Goal: Information Seeking & Learning: Learn about a topic

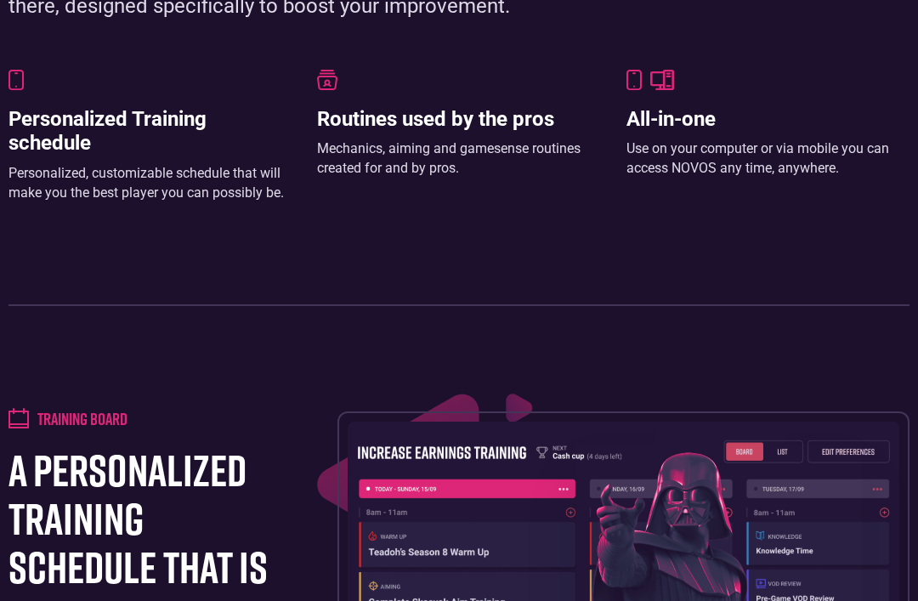
scroll to position [1218, 0]
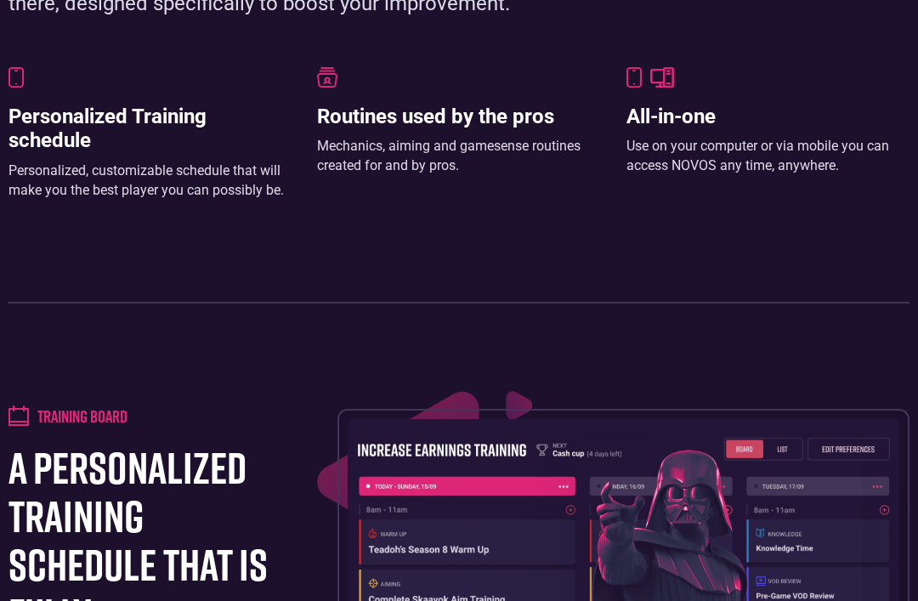
click at [177, 122] on h3 "Personalized Training schedule" at bounding box center [150, 129] width 283 height 49
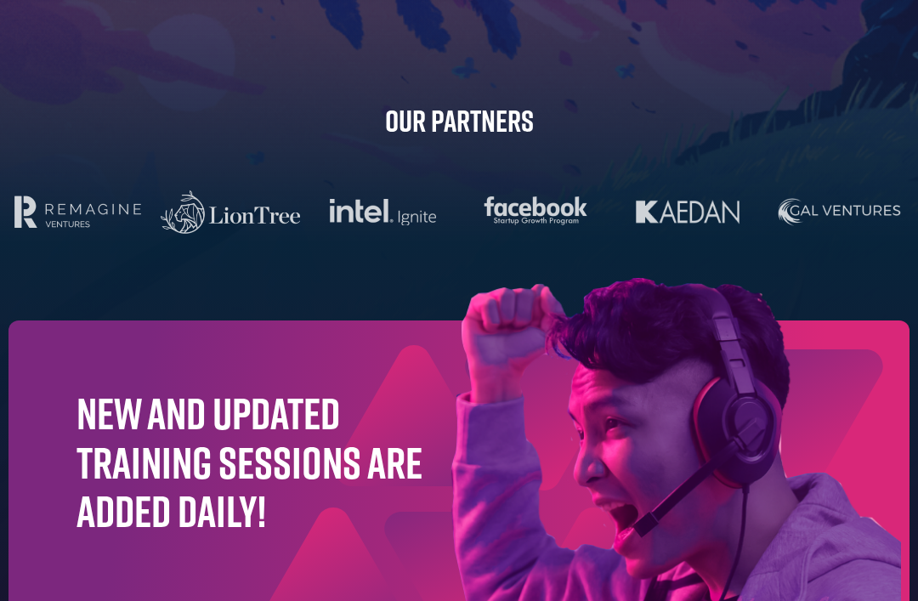
scroll to position [5012, 0]
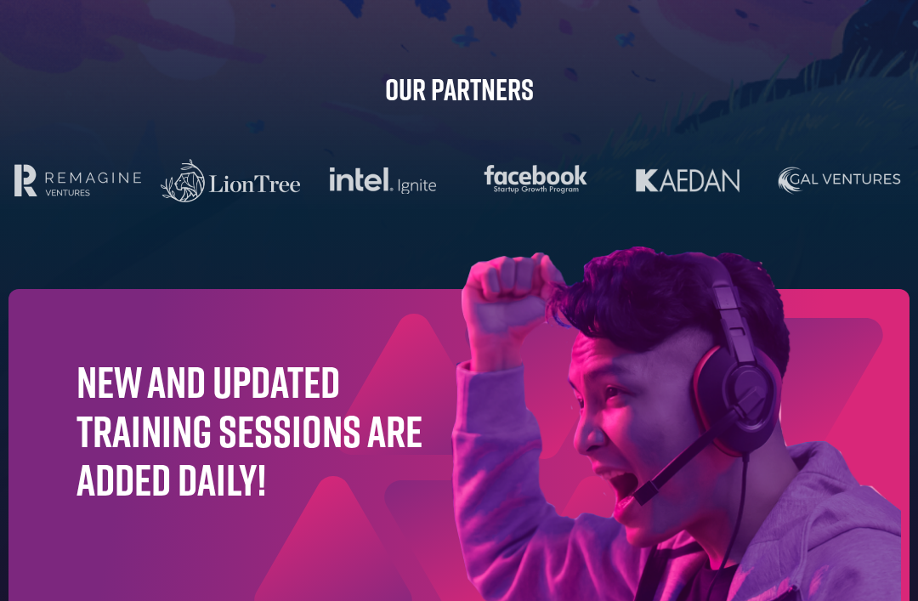
click at [516, 384] on img at bounding box center [590, 447] width 639 height 400
click at [522, 390] on img at bounding box center [590, 447] width 639 height 400
click at [330, 419] on img at bounding box center [590, 447] width 639 height 400
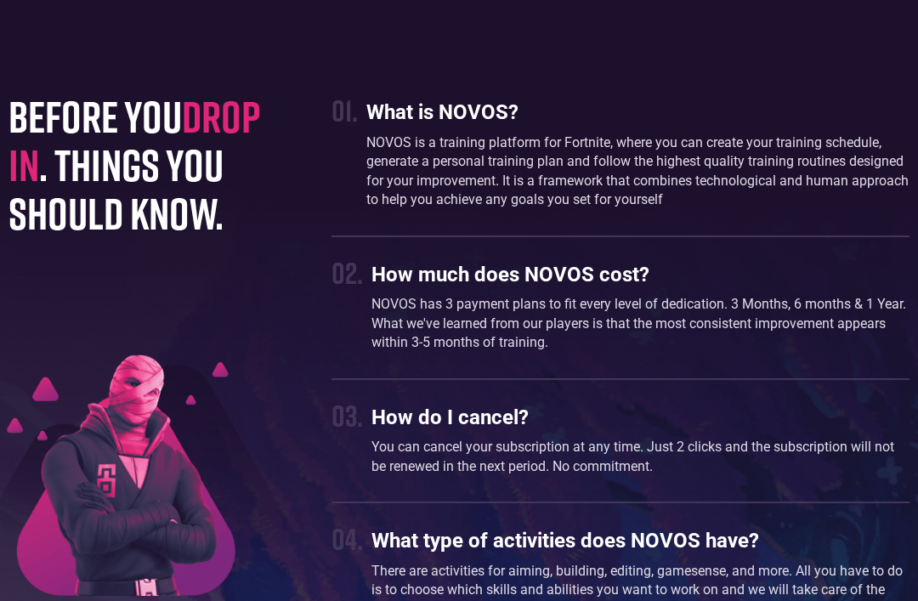
scroll to position [4239, 0]
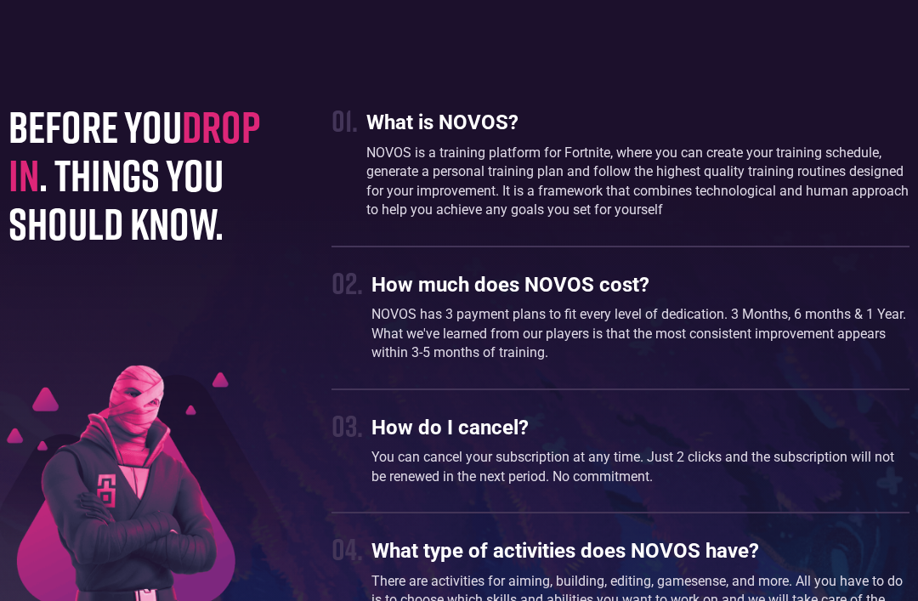
click at [644, 305] on p "NOVOS has 3 payment plans to fit every level of dedication. 3 Months, 6 months …" at bounding box center [641, 333] width 538 height 57
click at [673, 189] on p "NOVOS is a training platform for Fortnite, where you can create your training s…" at bounding box center [637, 182] width 543 height 77
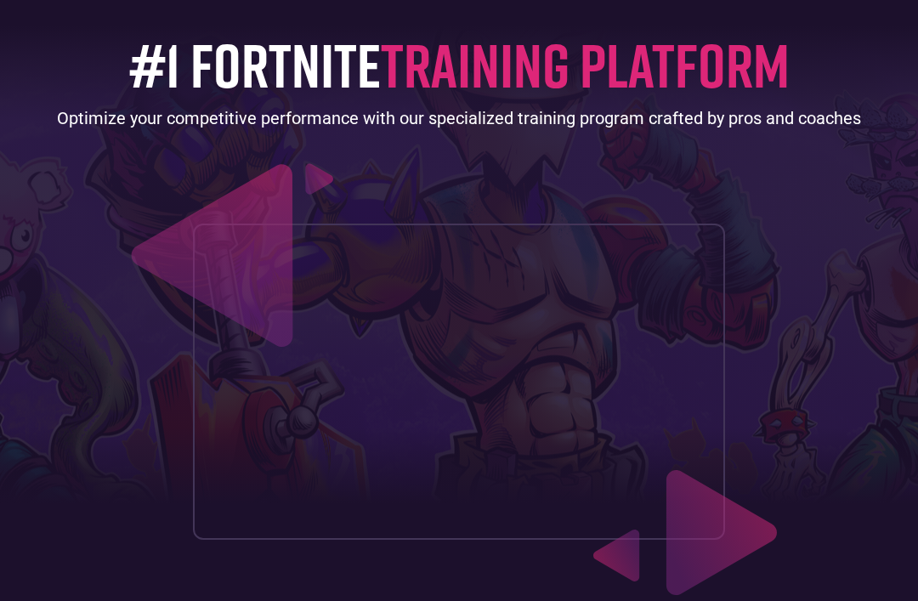
scroll to position [0, 0]
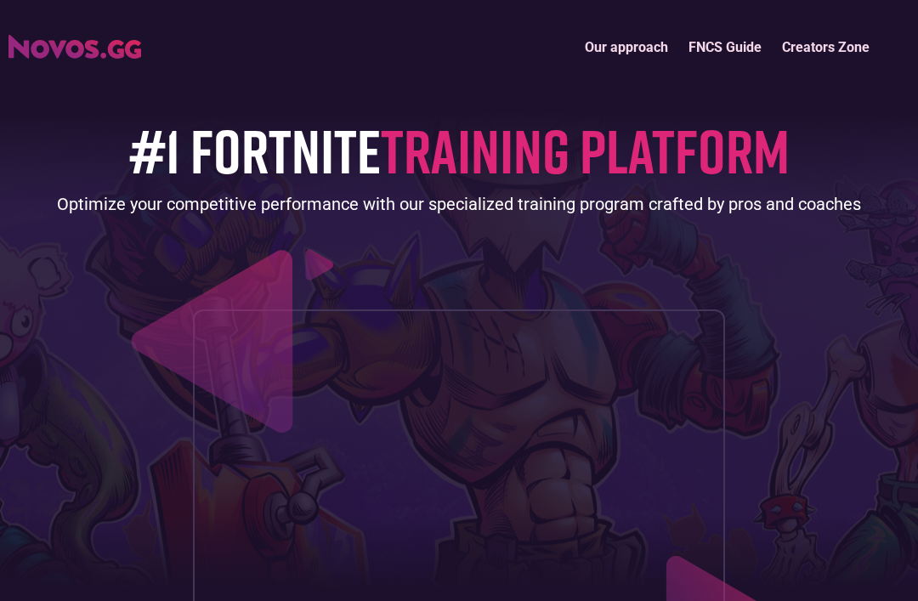
click at [711, 45] on link "FNCS Guide" at bounding box center [726, 47] width 94 height 37
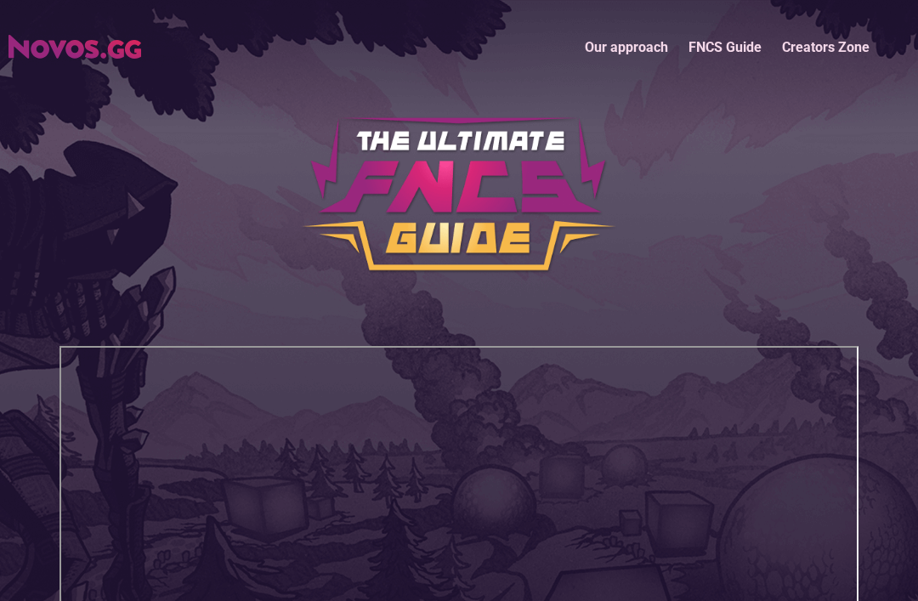
click at [629, 31] on link "Our approach" at bounding box center [627, 47] width 104 height 37
click at [626, 47] on link "Our approach" at bounding box center [627, 47] width 104 height 37
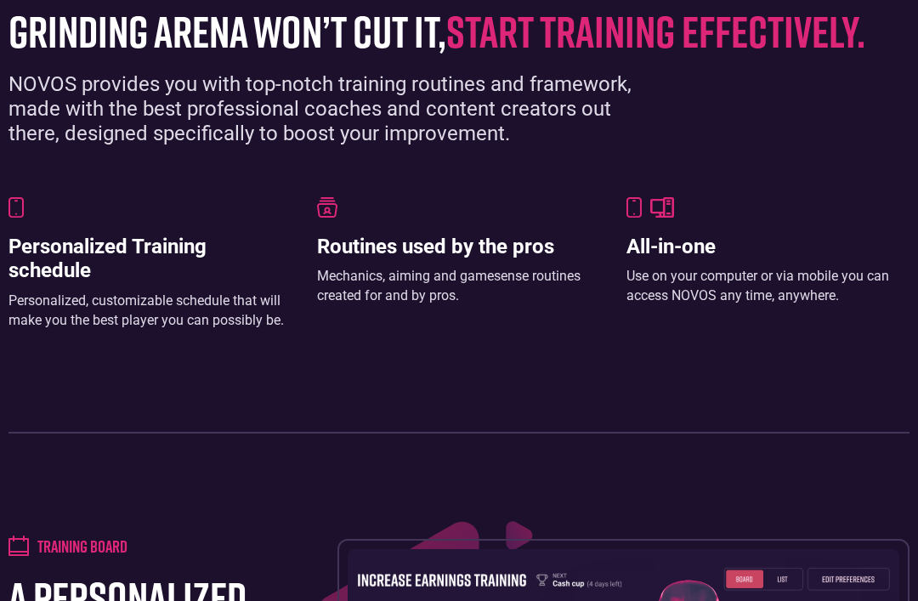
scroll to position [1106, 0]
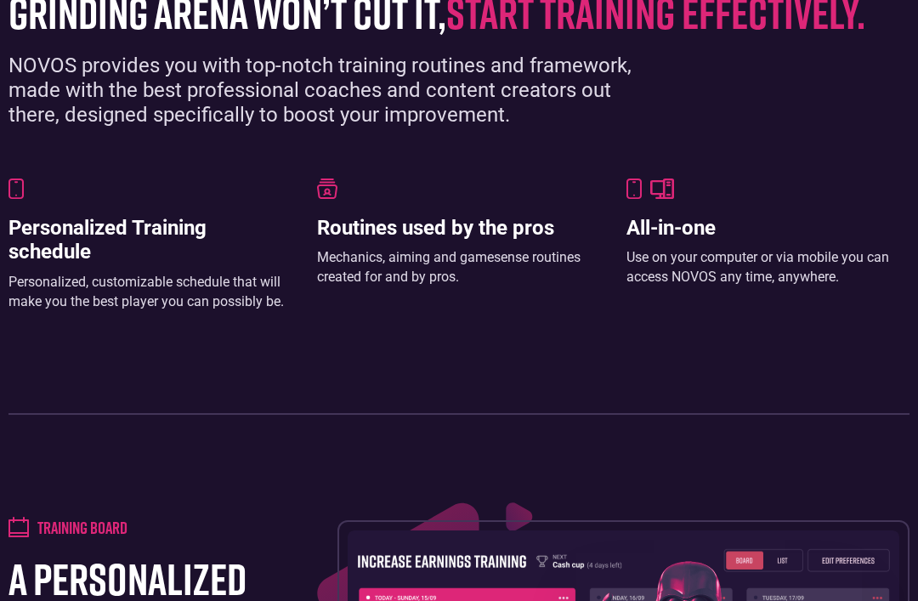
click at [546, 208] on div "Routines used by the pros Mechanics, aiming and gamesense routines created for …" at bounding box center [458, 245] width 283 height 133
click at [486, 217] on h3 "Routines used by the pros" at bounding box center [458, 229] width 283 height 25
click at [694, 228] on h3 "All-in-one" at bounding box center [768, 229] width 283 height 25
click at [676, 166] on div "grinding arena won’t cut it, start training effectively. NOVOS provides you wit…" at bounding box center [459, 194] width 918 height 444
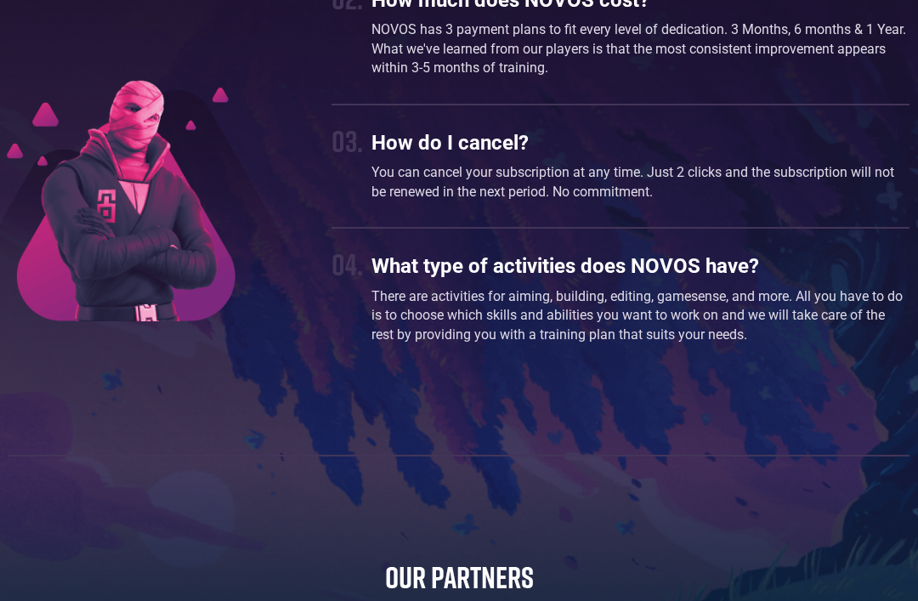
scroll to position [4523, 0]
click at [662, 148] on div "How do I cancel? You can cancel your subscription at any time. Just 2 clicks an…" at bounding box center [641, 167] width 538 height 88
click at [733, 259] on h3 "What type of activities does NOVOS have?" at bounding box center [641, 267] width 538 height 25
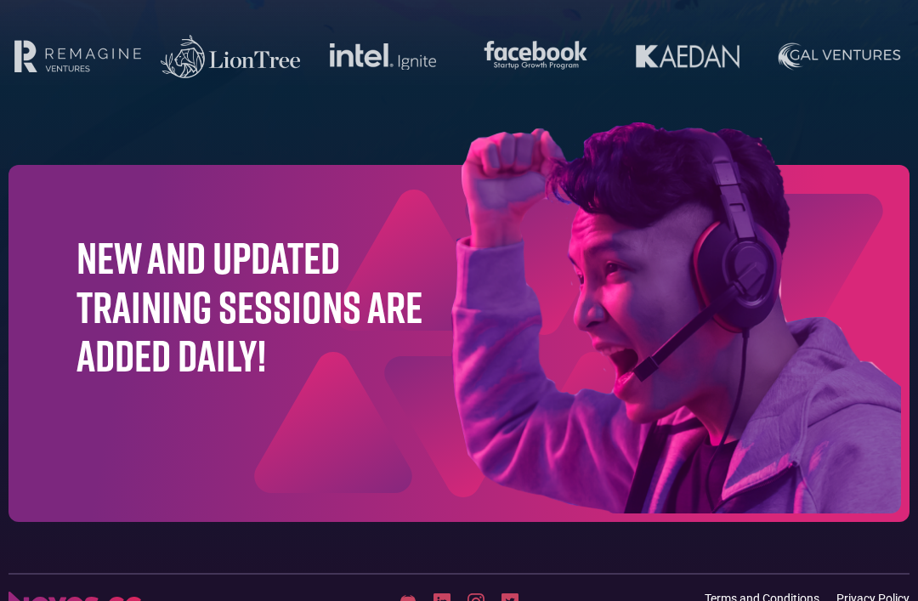
scroll to position [5173, 0]
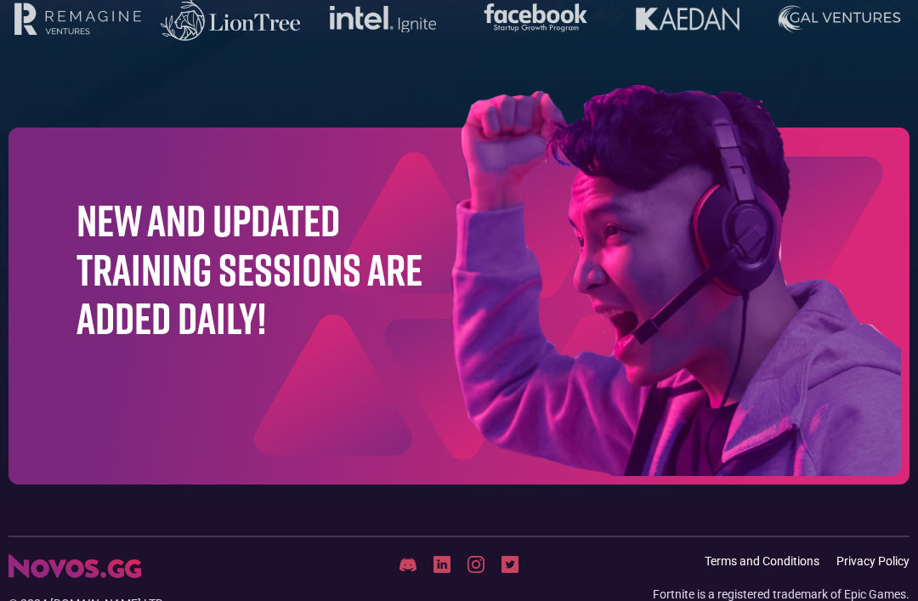
click at [543, 316] on img at bounding box center [590, 285] width 639 height 400
click at [547, 321] on img at bounding box center [590, 285] width 639 height 400
click at [457, 405] on img at bounding box center [590, 285] width 639 height 400
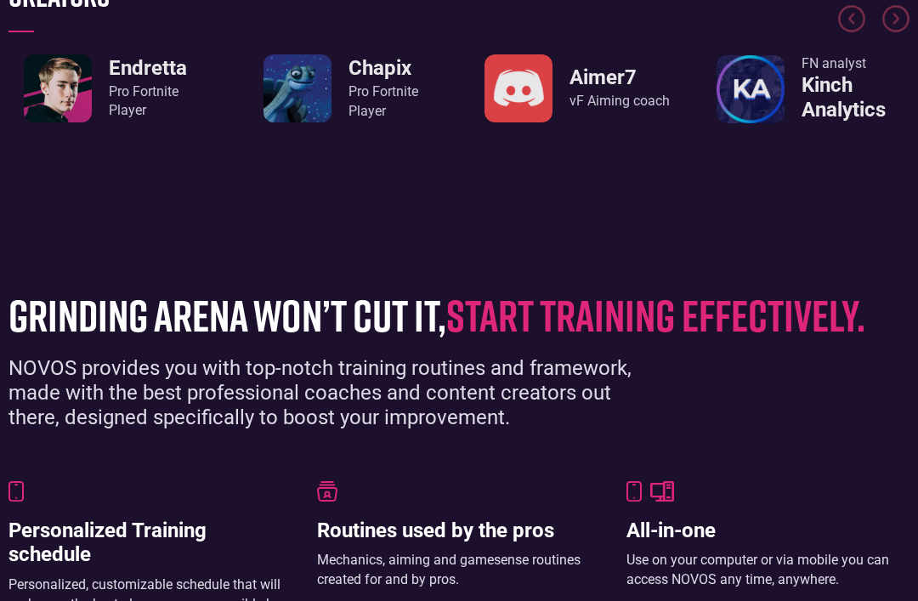
scroll to position [0, 0]
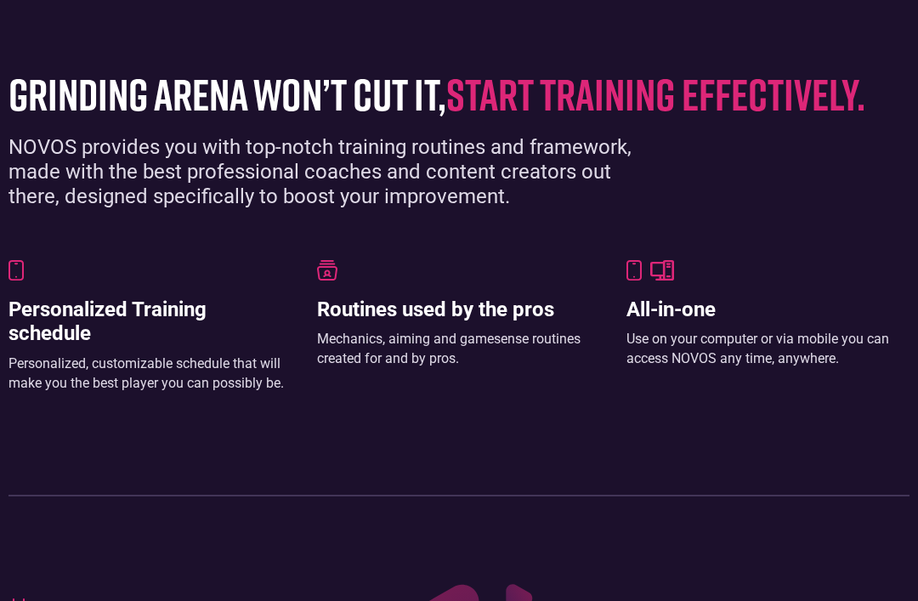
click at [389, 260] on div at bounding box center [458, 270] width 283 height 20
click at [388, 234] on div "grinding arena won’t cut it, start training effectively. NOVOS provides you wit…" at bounding box center [459, 275] width 918 height 444
click at [387, 230] on div "grinding arena won’t cut it, start training effectively. NOVOS provides you wit…" at bounding box center [459, 275] width 918 height 444
click at [162, 339] on h3 "Personalized Training schedule" at bounding box center [150, 322] width 283 height 49
click at [356, 268] on div at bounding box center [458, 270] width 283 height 20
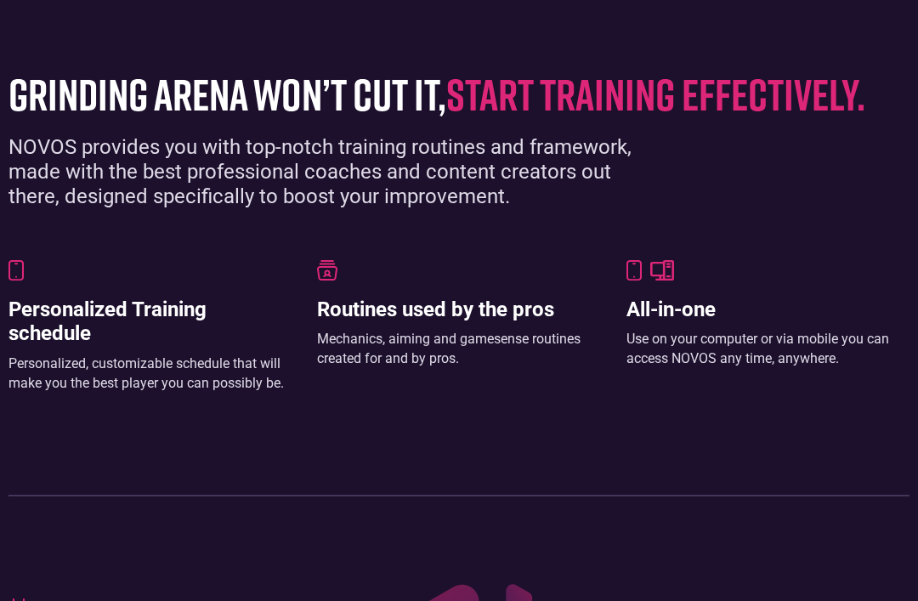
click at [727, 298] on h3 "All-in-one" at bounding box center [768, 310] width 283 height 25
